Goal: Use online tool/utility: Utilize a website feature to perform a specific function

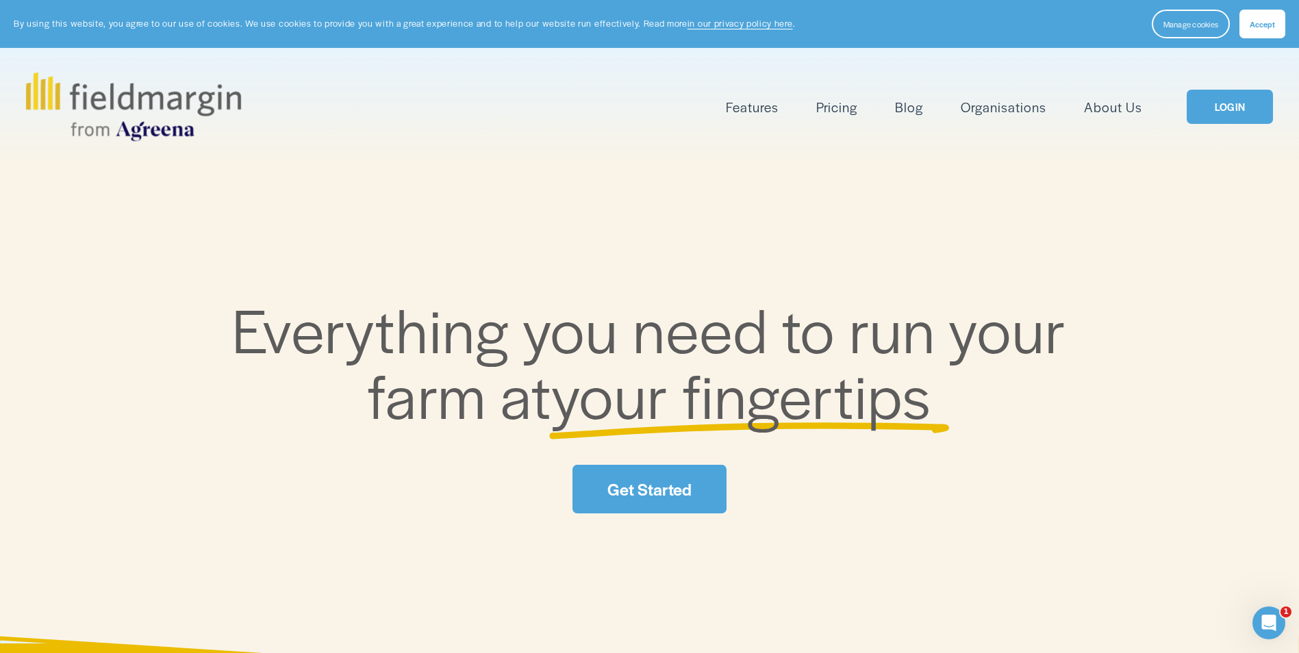
click at [1276, 27] on button "Accept" at bounding box center [1262, 24] width 46 height 29
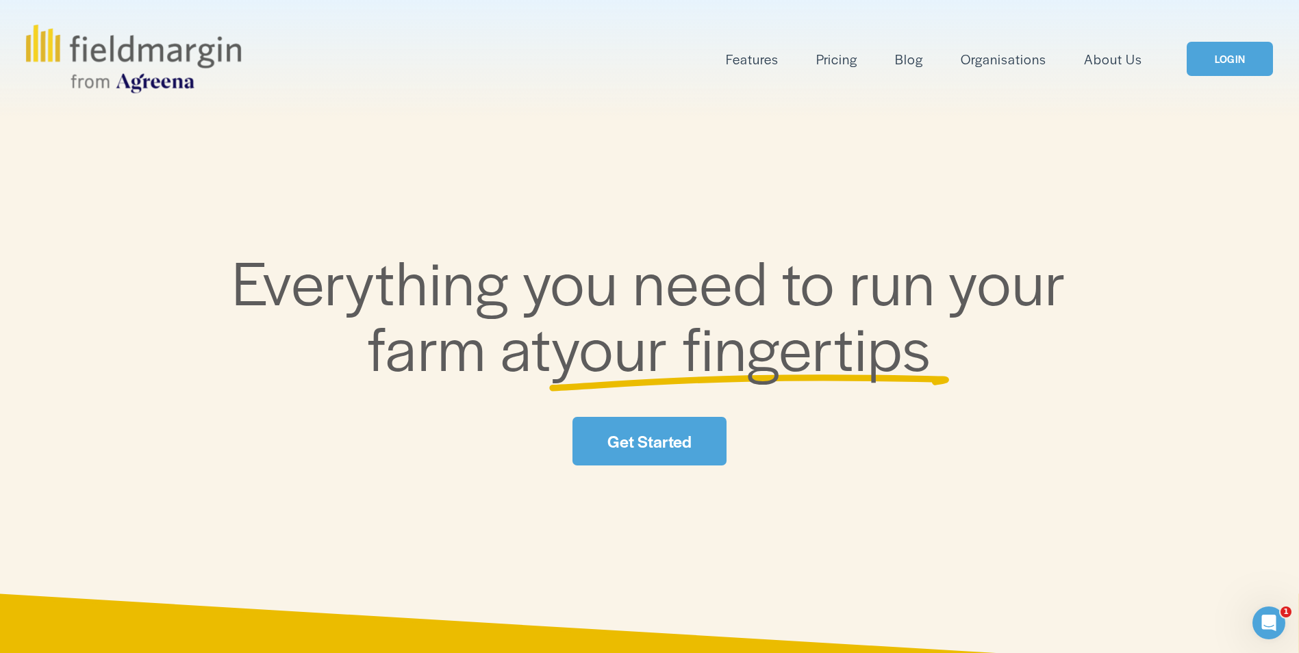
click at [1248, 74] on link "LOGIN" at bounding box center [1230, 59] width 86 height 35
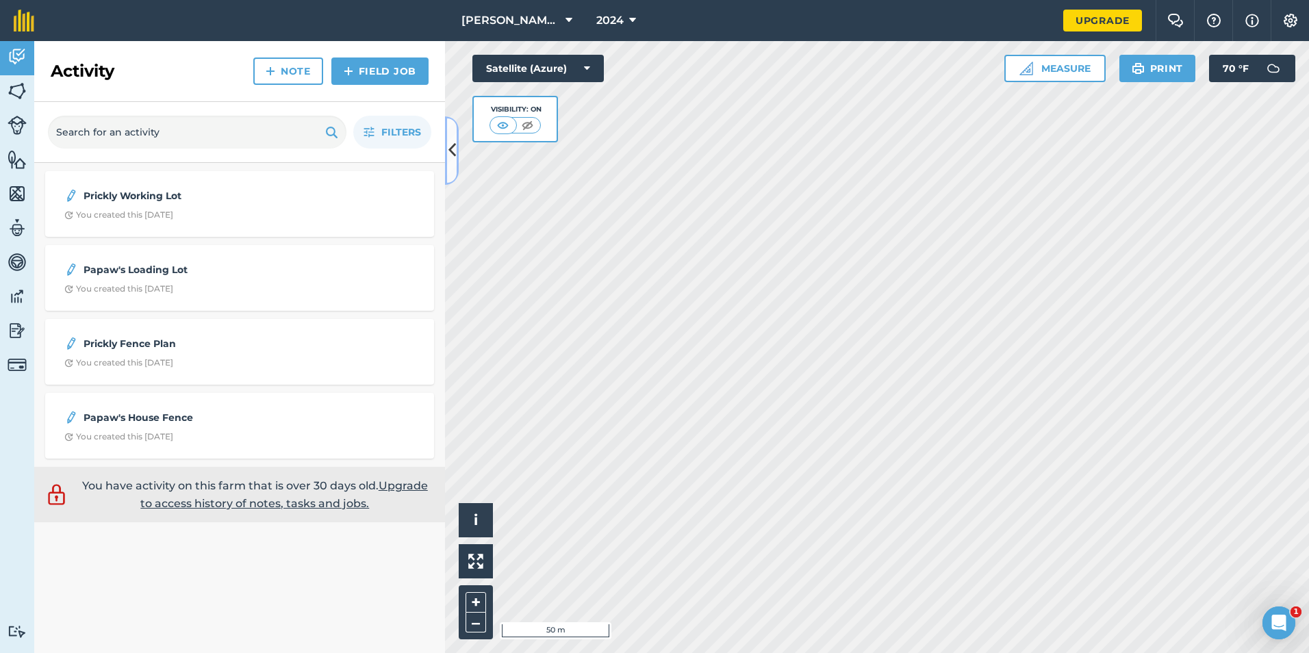
click at [456, 160] on button at bounding box center [452, 150] width 14 height 68
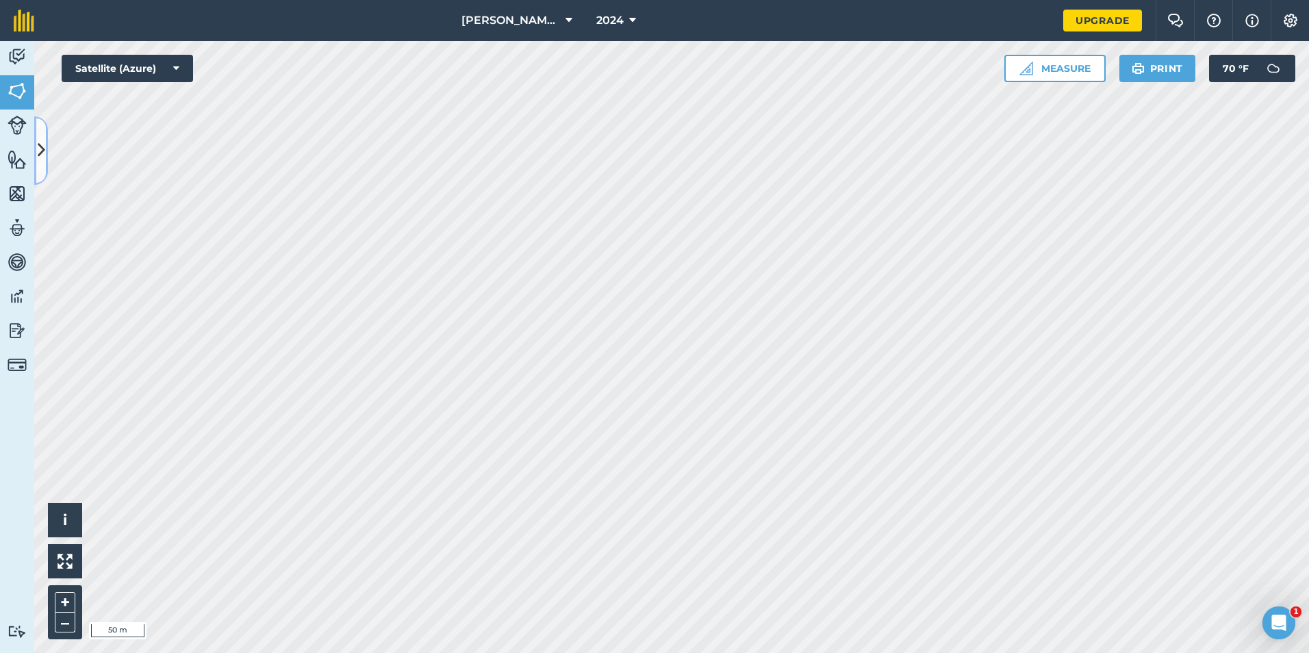
click at [46, 142] on button at bounding box center [41, 150] width 14 height 68
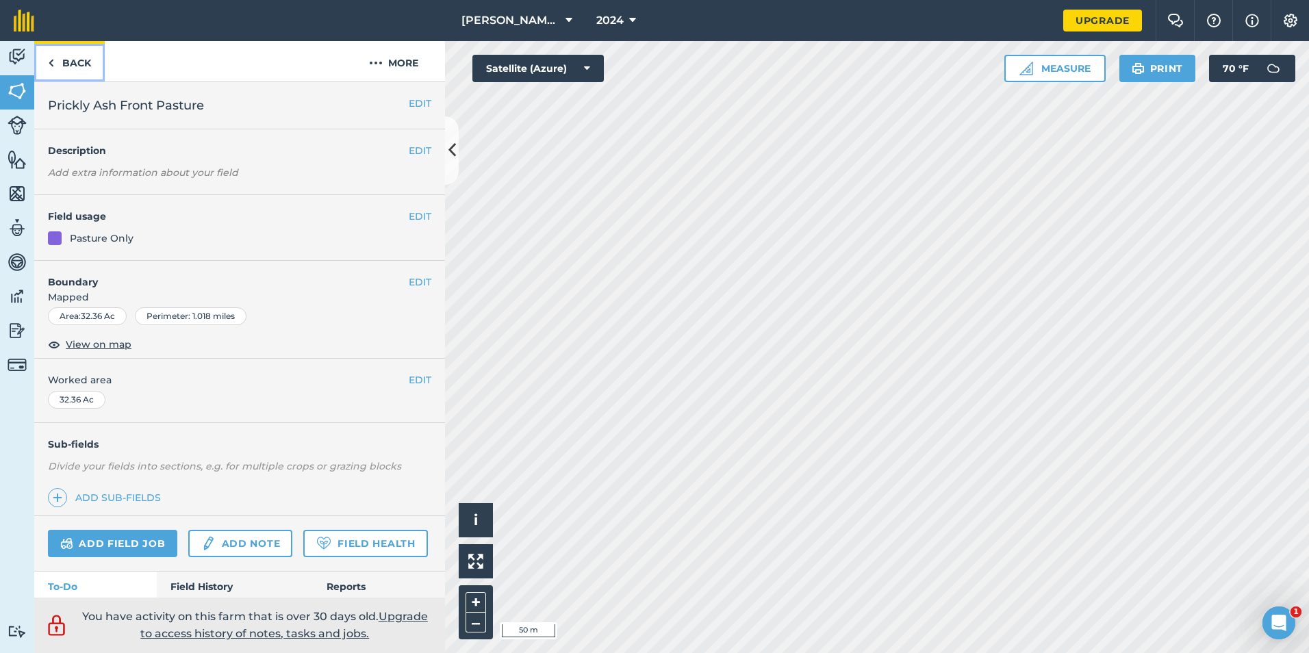
click at [60, 53] on link "Back" at bounding box center [69, 61] width 71 height 40
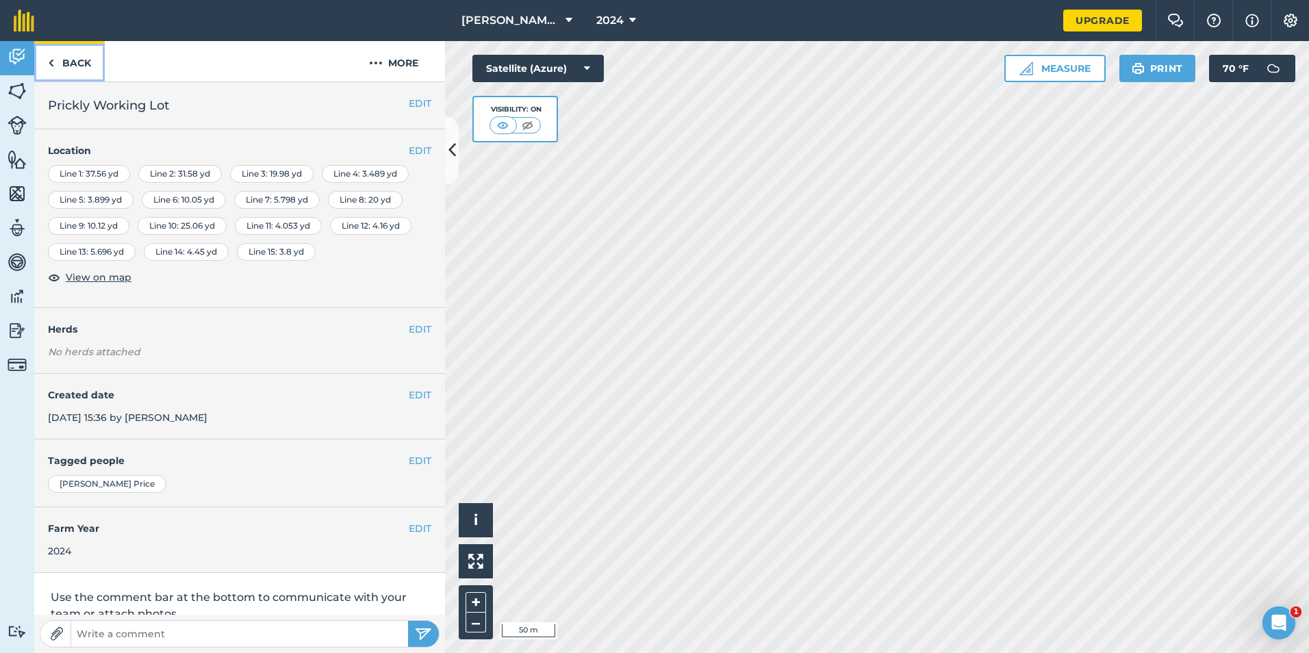
click at [78, 71] on link "Back" at bounding box center [69, 61] width 71 height 40
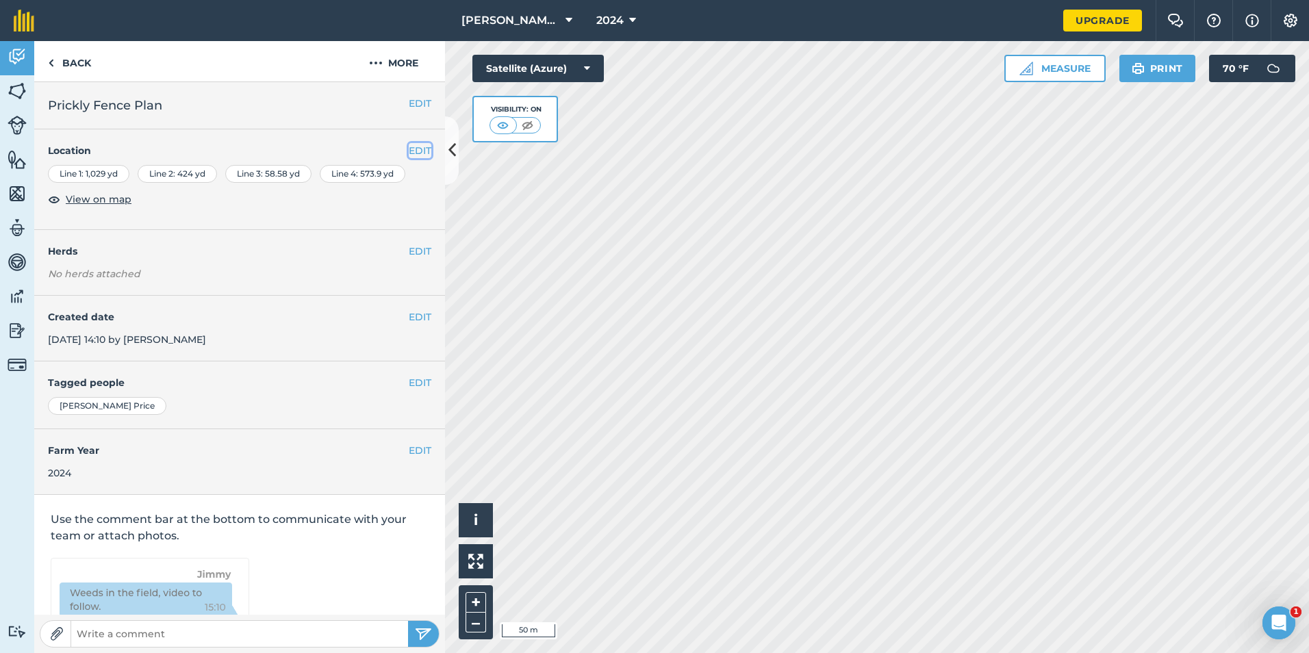
click at [413, 149] on button "EDIT" at bounding box center [420, 150] width 23 height 15
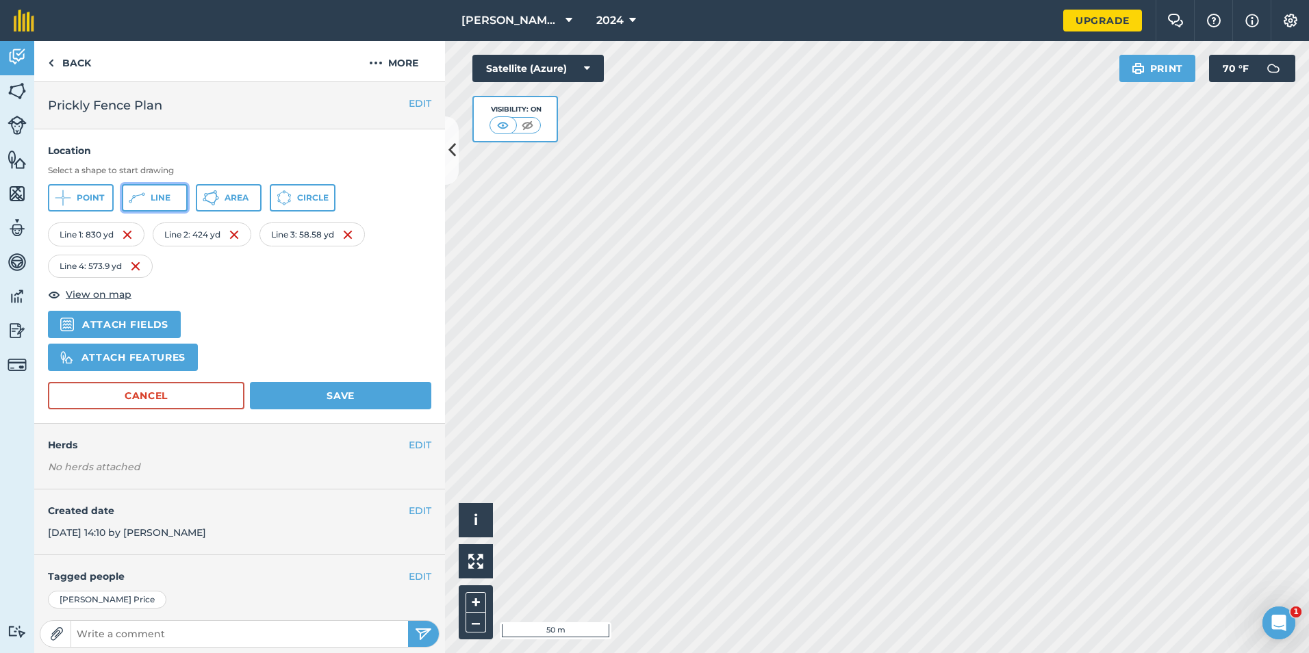
click at [149, 202] on button "Line" at bounding box center [155, 197] width 66 height 27
click at [368, 401] on button "Save" at bounding box center [340, 395] width 181 height 27
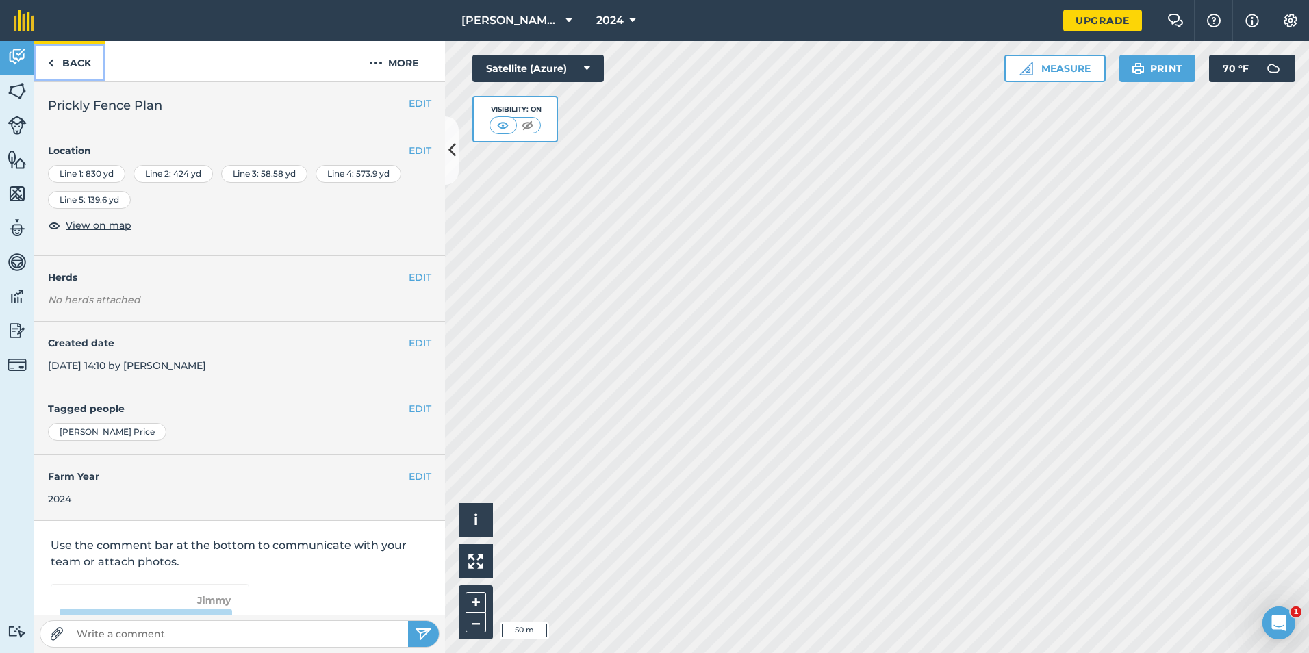
click at [79, 71] on link "Back" at bounding box center [69, 61] width 71 height 40
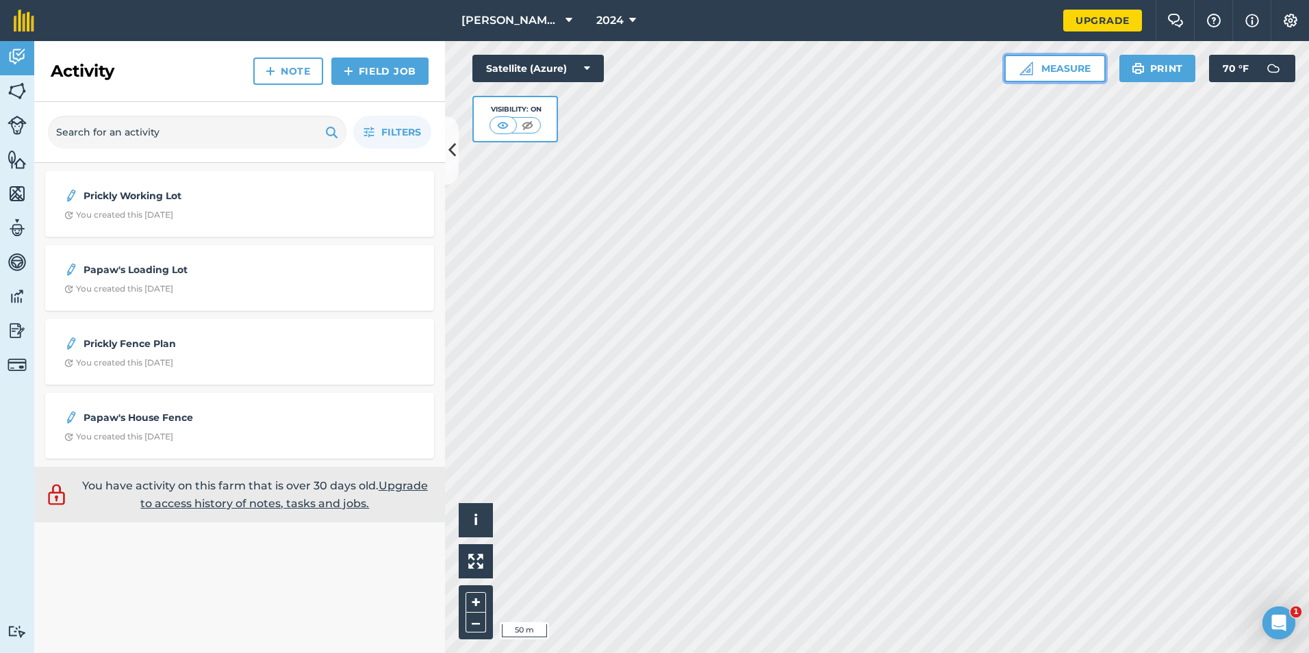
click at [1038, 66] on button "Measure" at bounding box center [1055, 68] width 101 height 27
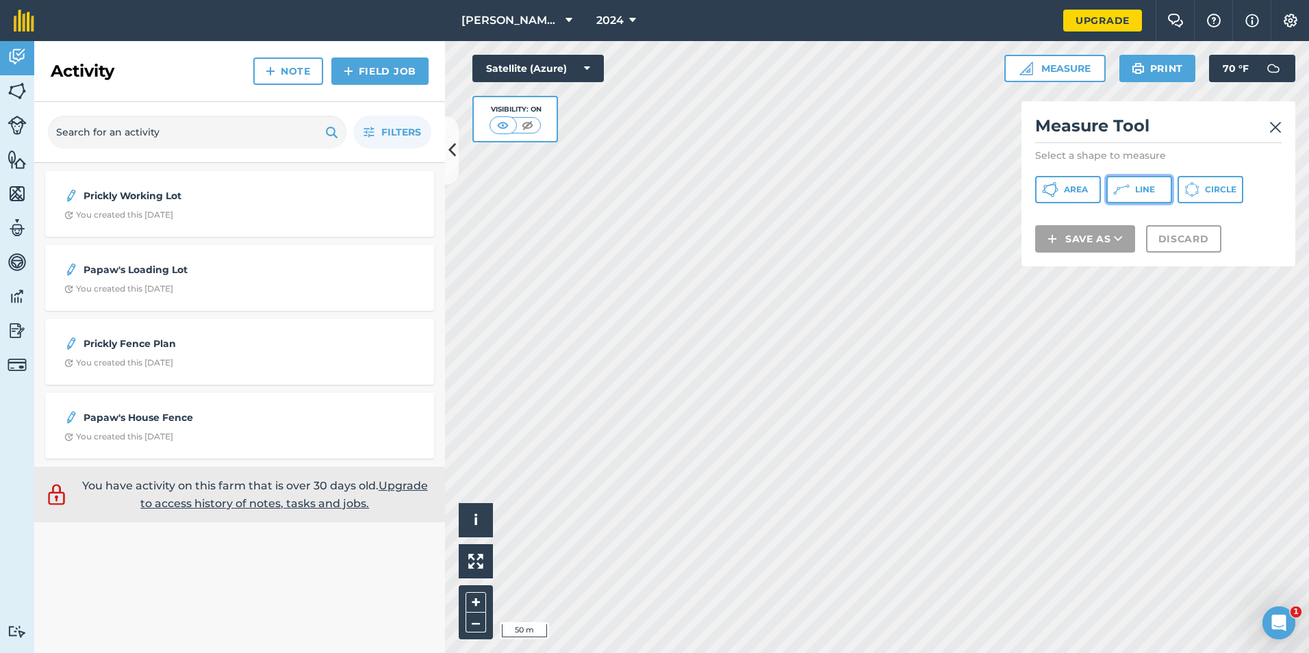
click at [1121, 188] on icon at bounding box center [1124, 187] width 8 height 3
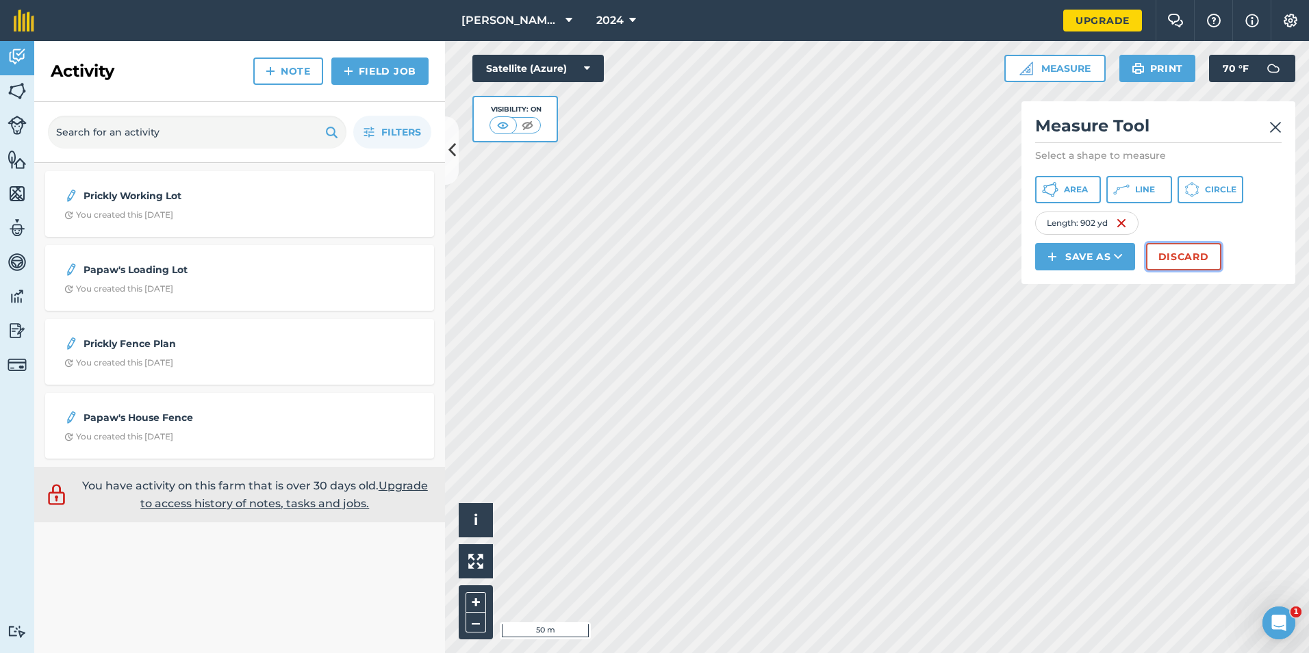
click at [1185, 252] on button "Discard" at bounding box center [1183, 256] width 75 height 27
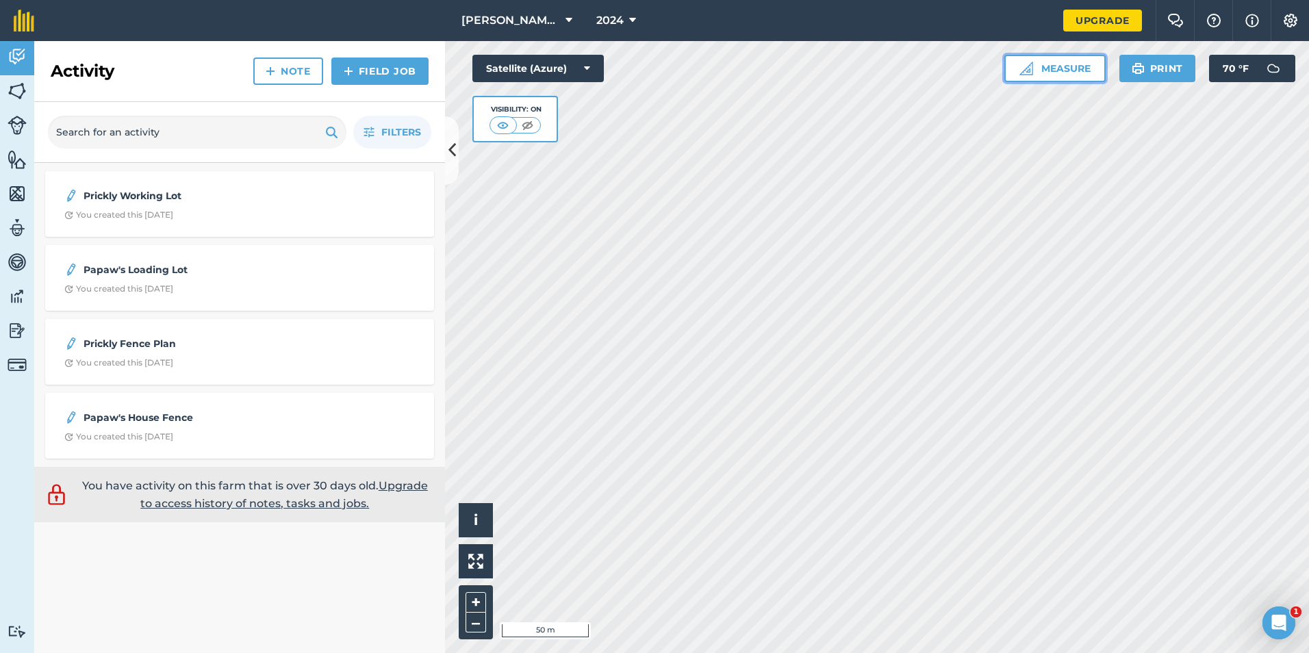
click at [1070, 61] on button "Measure" at bounding box center [1055, 68] width 101 height 27
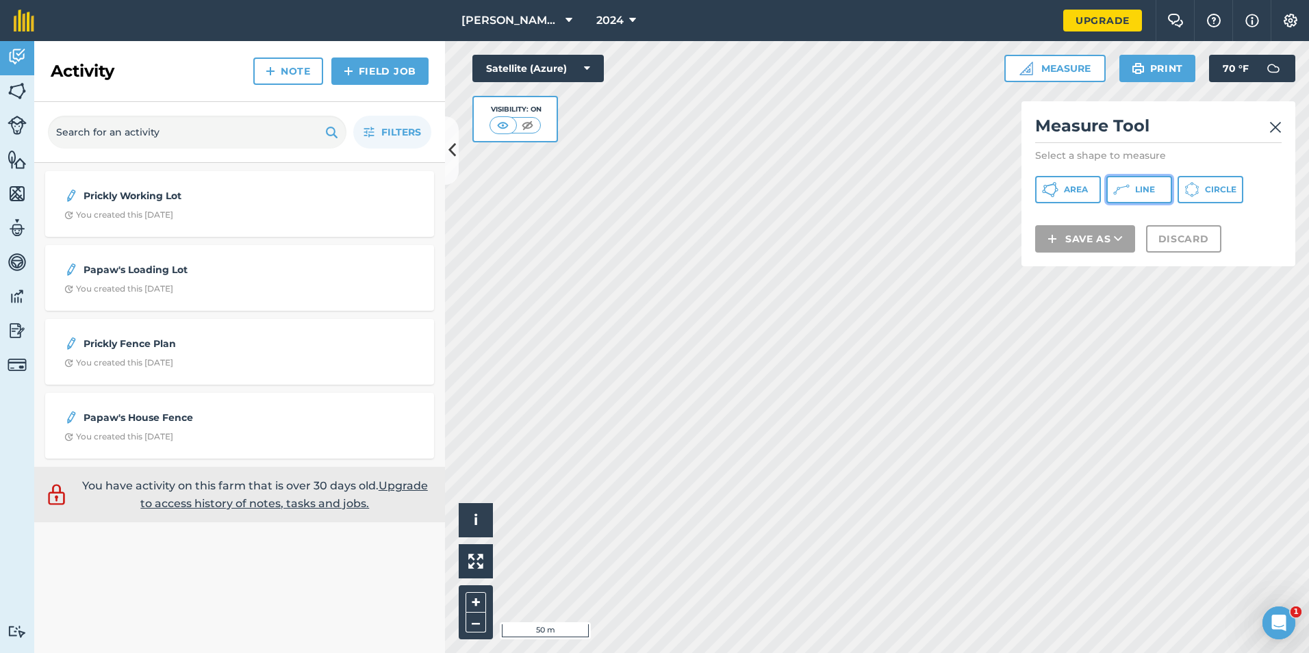
click at [1142, 192] on span "Line" at bounding box center [1145, 189] width 20 height 11
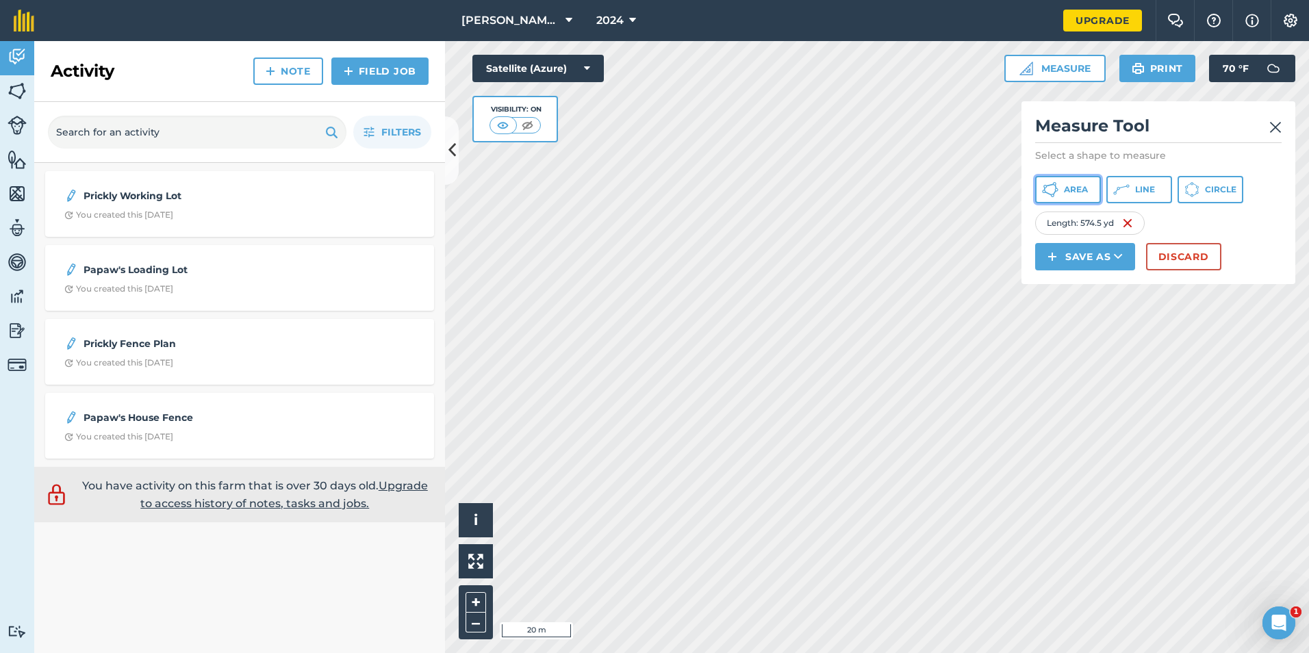
click at [1072, 192] on span "Area" at bounding box center [1076, 189] width 24 height 11
click at [1126, 193] on icon at bounding box center [1121, 189] width 16 height 16
